Goal: Information Seeking & Learning: Learn about a topic

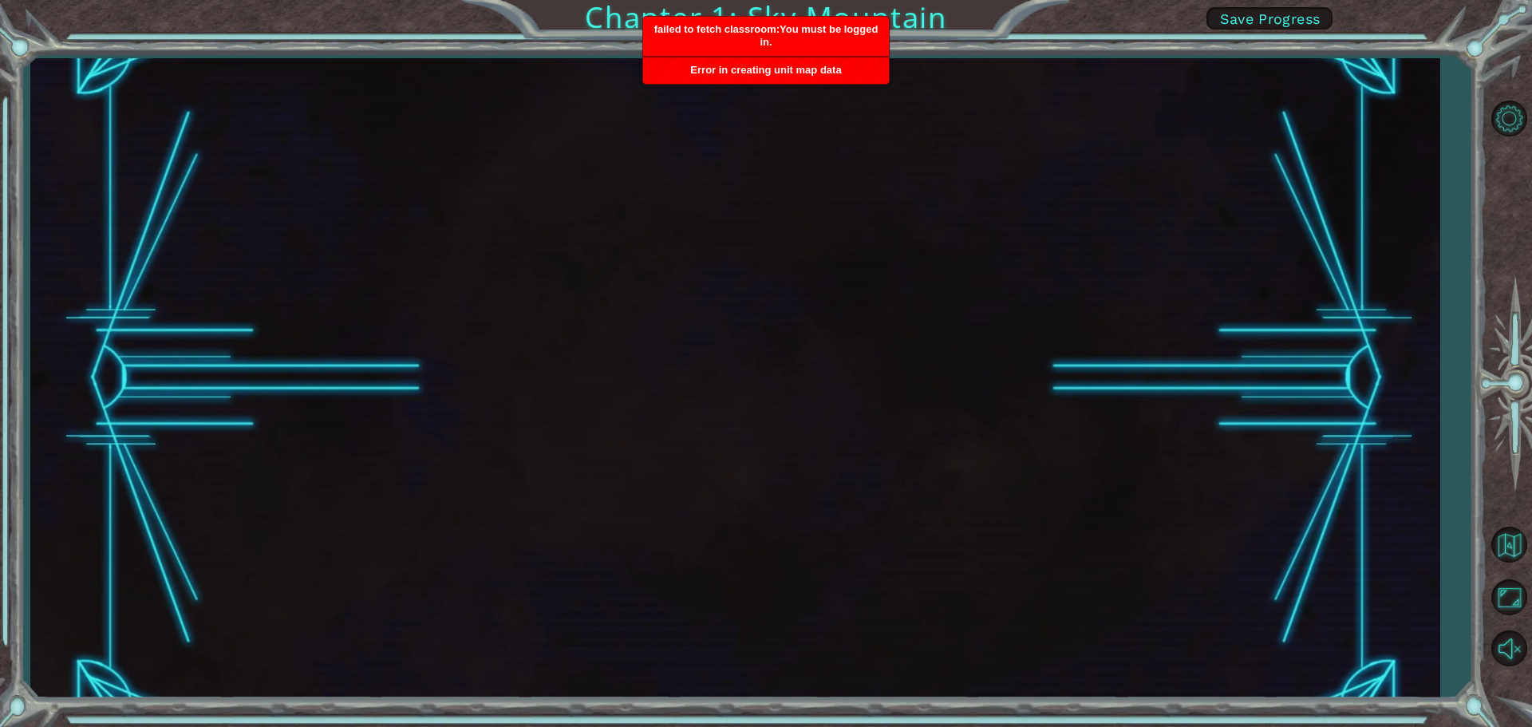
click at [767, 34] on span "failed to fetch classroom:You must be logged in." at bounding box center [766, 35] width 224 height 25
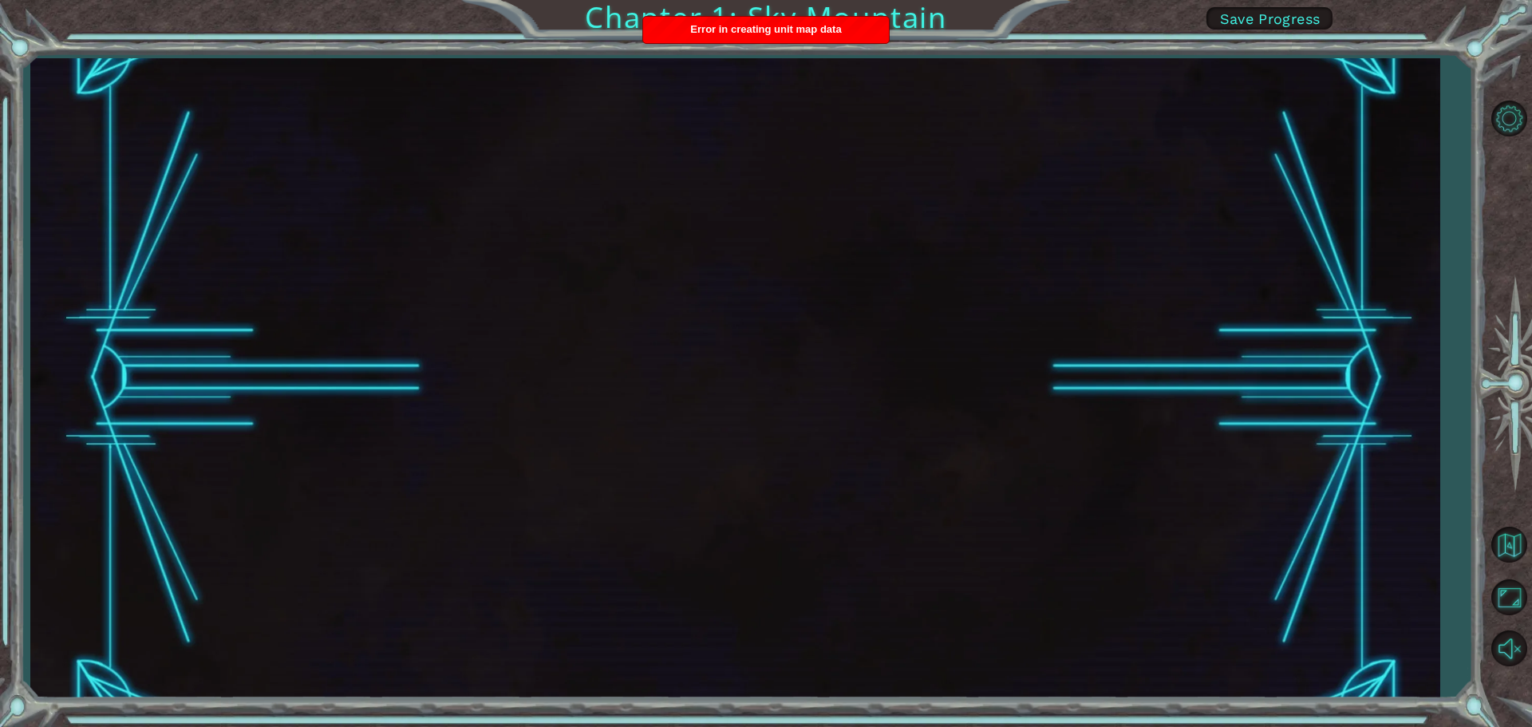
click at [775, 14] on div "Chapter 1: Sky Mountain Save Progress" at bounding box center [766, 363] width 1532 height 727
click at [766, 34] on span "Error in creating unit map data" at bounding box center [765, 29] width 151 height 12
